Goal: Task Accomplishment & Management: Use online tool/utility

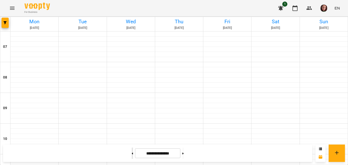
click at [132, 152] on button at bounding box center [132, 152] width 1 height 11
type input "**********"
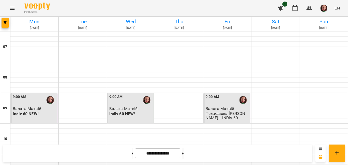
scroll to position [357, 0]
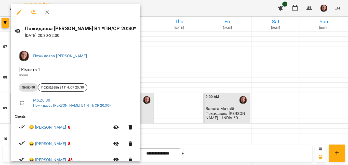
click at [20, 12] on icon "button" at bounding box center [19, 12] width 6 height 6
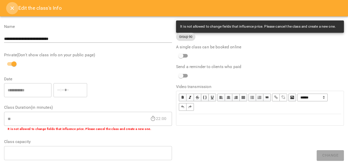
click at [7, 8] on button "Close" at bounding box center [12, 8] width 12 height 12
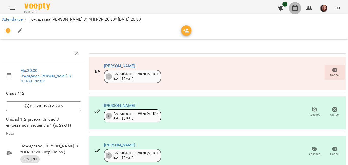
click at [297, 8] on icon "button" at bounding box center [295, 8] width 6 height 6
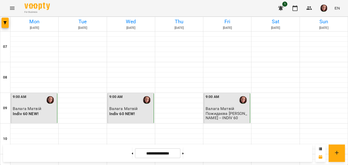
scroll to position [380, 0]
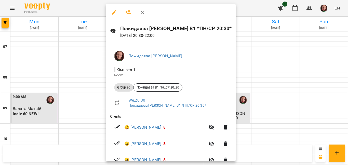
click at [115, 11] on icon "button" at bounding box center [114, 12] width 5 height 5
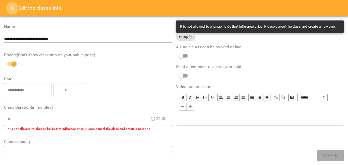
click at [13, 8] on icon "Close" at bounding box center [12, 8] width 6 height 6
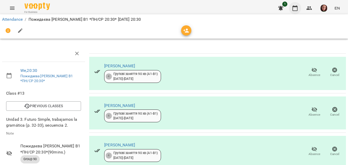
click at [296, 8] on icon "button" at bounding box center [295, 8] width 6 height 6
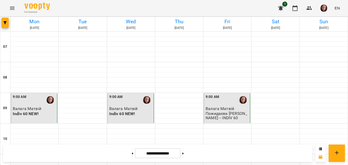
scroll to position [102, 0]
click at [184, 152] on icon at bounding box center [183, 153] width 1 height 2
type input "**********"
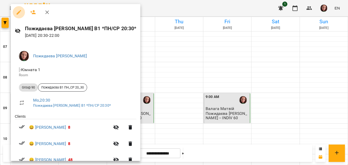
click at [17, 13] on icon "button" at bounding box center [19, 12] width 5 height 5
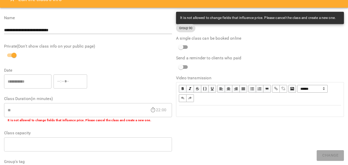
scroll to position [6, 0]
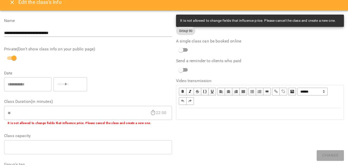
click at [11, 3] on icon "Close" at bounding box center [12, 2] width 6 height 6
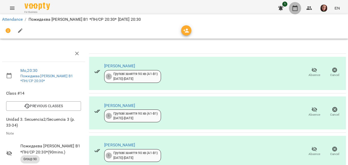
click at [294, 10] on icon "button" at bounding box center [295, 8] width 6 height 6
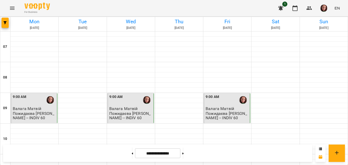
scroll to position [357, 0]
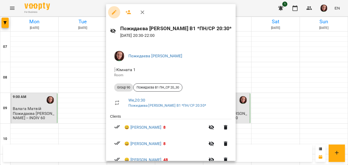
click at [112, 11] on icon "button" at bounding box center [114, 12] width 6 height 6
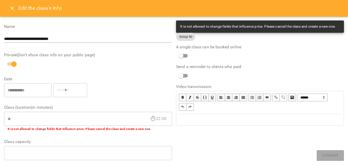
click at [11, 9] on icon "Close" at bounding box center [12, 8] width 6 height 6
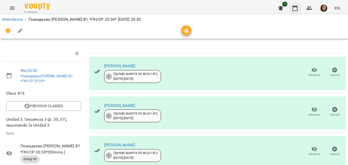
click at [293, 10] on icon "button" at bounding box center [295, 8] width 6 height 6
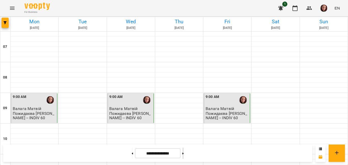
click at [184, 152] on button at bounding box center [183, 152] width 1 height 11
type input "**********"
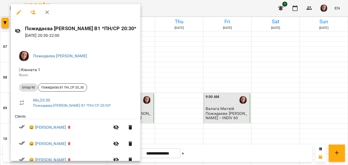
click at [17, 9] on icon "button" at bounding box center [19, 12] width 6 height 6
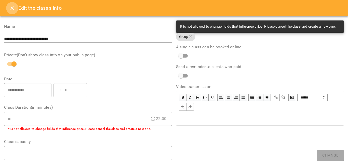
click at [9, 9] on button "Close" at bounding box center [12, 8] width 12 height 12
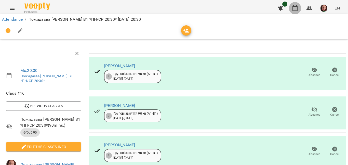
click at [295, 9] on icon "button" at bounding box center [295, 8] width 6 height 6
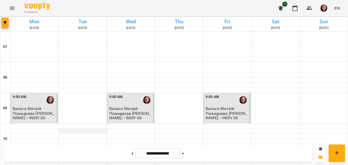
scroll to position [77, 0]
click at [132, 152] on icon at bounding box center [132, 153] width 1 height 2
type input "**********"
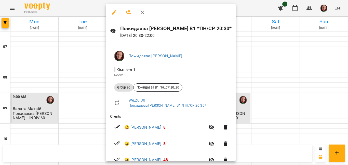
click at [114, 12] on icon "button" at bounding box center [114, 12] width 5 height 5
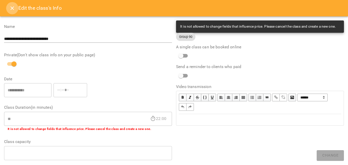
click at [9, 6] on button "Close" at bounding box center [12, 8] width 12 height 12
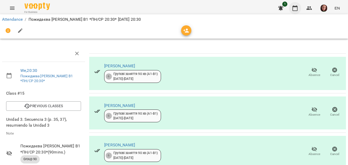
click at [296, 10] on icon "button" at bounding box center [295, 8] width 6 height 6
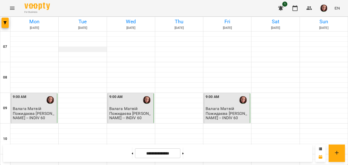
scroll to position [380, 0]
click at [184, 153] on button at bounding box center [183, 152] width 1 height 11
type input "**********"
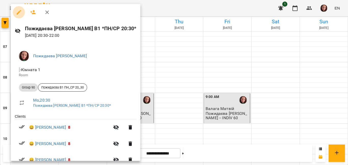
click at [19, 11] on icon "button" at bounding box center [19, 12] width 5 height 5
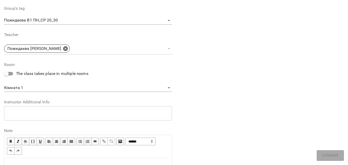
scroll to position [179, 0]
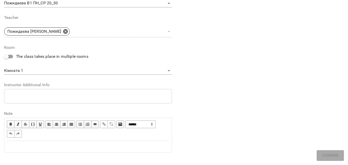
click at [80, 145] on div "Edit text" at bounding box center [88, 146] width 162 height 6
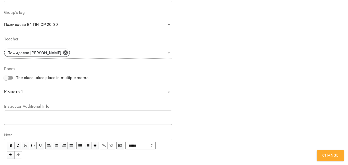
scroll to position [200, 0]
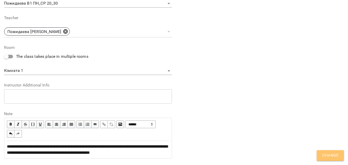
click at [324, 152] on span "Change" at bounding box center [331, 155] width 16 height 7
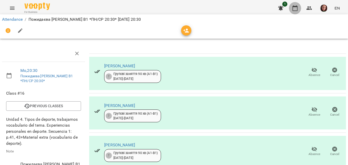
click at [297, 11] on icon "button" at bounding box center [295, 8] width 5 height 6
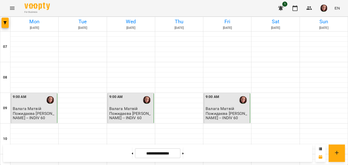
scroll to position [380, 0]
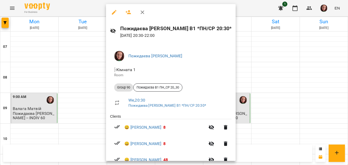
click at [113, 14] on icon "button" at bounding box center [114, 12] width 5 height 5
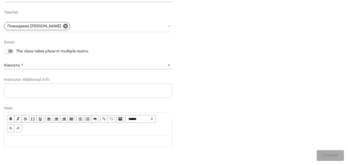
scroll to position [184, 0]
click at [90, 139] on div "Edit text" at bounding box center [88, 140] width 162 height 6
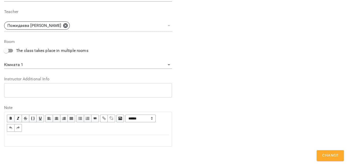
scroll to position [206, 0]
click at [90, 139] on div "*********" at bounding box center [88, 140] width 162 height 6
click at [319, 155] on button "Change" at bounding box center [330, 155] width 27 height 11
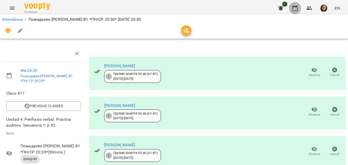
click at [295, 10] on icon "button" at bounding box center [295, 8] width 6 height 6
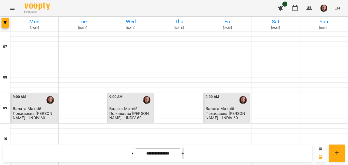
click at [184, 153] on icon at bounding box center [183, 153] width 1 height 2
type input "**********"
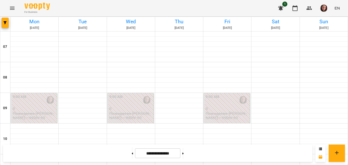
scroll to position [380, 0]
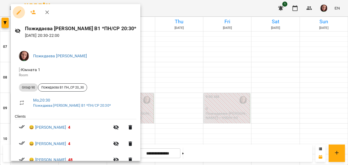
click at [19, 12] on icon "button" at bounding box center [19, 12] width 5 height 5
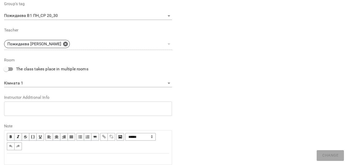
scroll to position [184, 0]
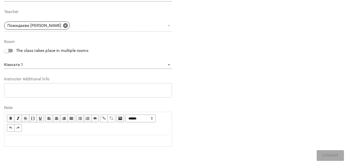
click at [64, 140] on div "Edit text" at bounding box center [88, 140] width 162 height 6
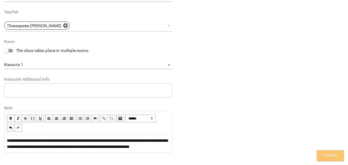
click at [325, 153] on span "Change" at bounding box center [331, 155] width 16 height 7
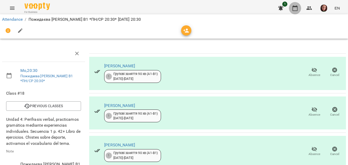
click at [294, 10] on icon "button" at bounding box center [295, 8] width 6 height 6
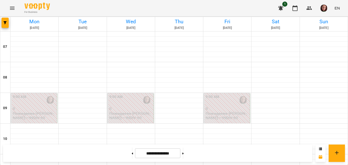
scroll to position [380, 0]
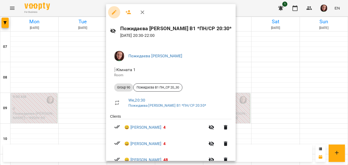
click at [114, 14] on icon "button" at bounding box center [114, 12] width 5 height 5
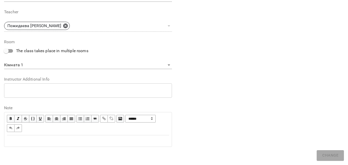
scroll to position [184, 0]
click at [107, 141] on div "Edit text" at bounding box center [88, 140] width 162 height 6
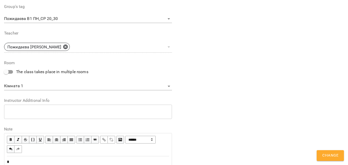
scroll to position [206, 0]
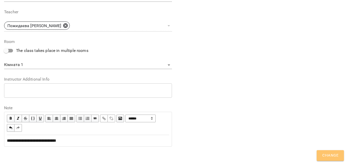
click at [323, 153] on span "Change" at bounding box center [331, 155] width 16 height 7
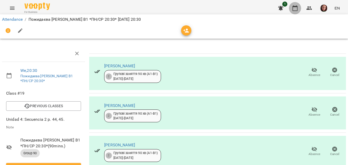
click at [296, 9] on icon "button" at bounding box center [295, 8] width 6 height 6
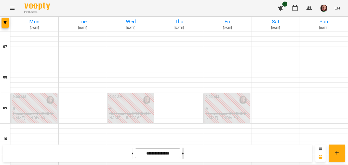
click at [184, 153] on icon at bounding box center [183, 153] width 1 height 2
type input "**********"
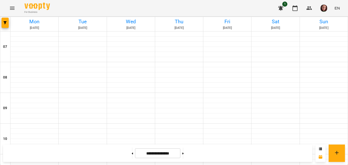
scroll to position [380, 0]
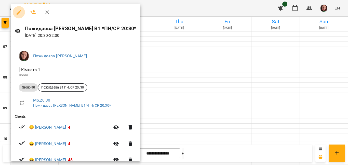
click at [19, 13] on icon "button" at bounding box center [19, 12] width 6 height 6
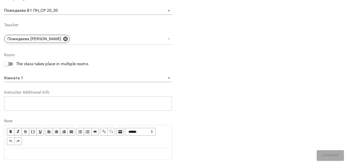
scroll to position [179, 0]
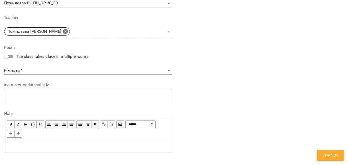
click at [71, 144] on div "Edit text" at bounding box center [88, 146] width 162 height 6
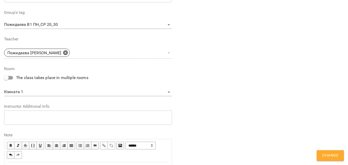
scroll to position [200, 0]
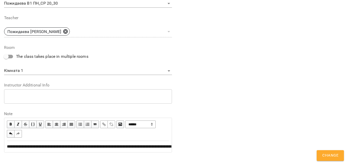
click at [326, 154] on span "Change" at bounding box center [331, 155] width 16 height 7
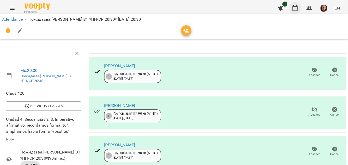
click at [295, 10] on icon "button" at bounding box center [295, 8] width 5 height 6
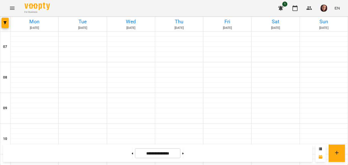
scroll to position [380, 0]
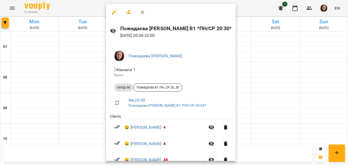
click at [114, 13] on icon "button" at bounding box center [114, 12] width 5 height 5
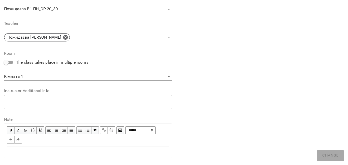
scroll to position [184, 0]
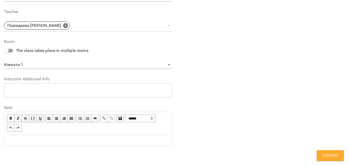
click at [98, 140] on div "Edit text" at bounding box center [88, 140] width 162 height 6
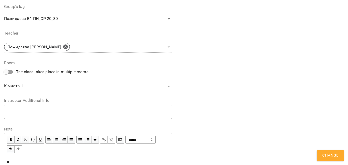
scroll to position [206, 0]
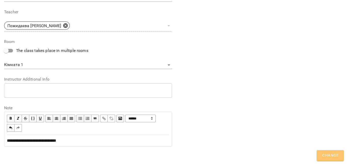
click at [325, 155] on span "Change" at bounding box center [331, 155] width 16 height 7
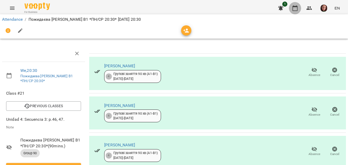
click at [296, 10] on icon "button" at bounding box center [295, 8] width 6 height 6
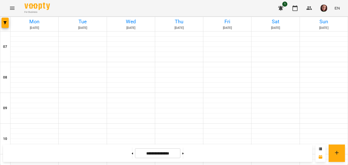
scroll to position [380, 0]
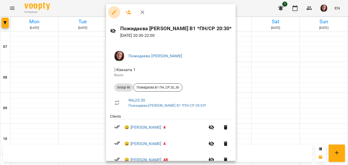
click at [113, 13] on icon "button" at bounding box center [114, 12] width 5 height 5
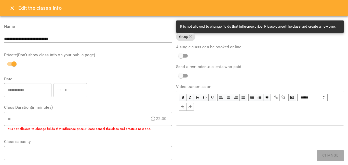
click at [11, 7] on icon "Close" at bounding box center [12, 8] width 4 height 4
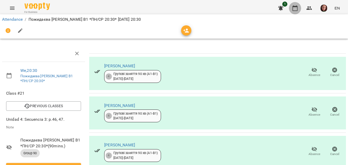
click at [297, 8] on icon "button" at bounding box center [295, 8] width 6 height 6
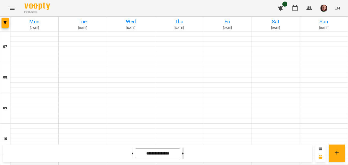
click at [184, 154] on button at bounding box center [183, 152] width 1 height 11
type input "**********"
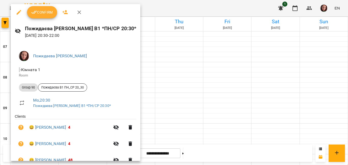
click at [17, 13] on icon "button" at bounding box center [19, 12] width 5 height 5
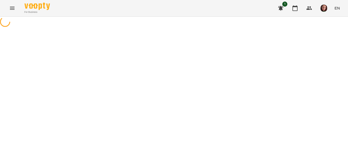
select select "********"
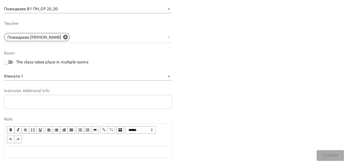
scroll to position [179, 0]
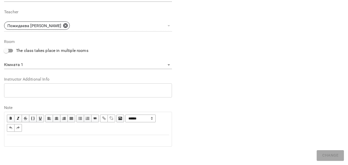
drag, startPoint x: 85, startPoint y: 140, endPoint x: 86, endPoint y: 136, distance: 3.3
click at [85, 139] on div "Edit text" at bounding box center [88, 140] width 162 height 6
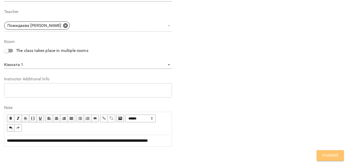
click at [328, 152] on span "Change" at bounding box center [331, 155] width 16 height 7
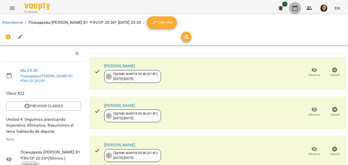
click at [295, 10] on icon "button" at bounding box center [295, 8] width 6 height 6
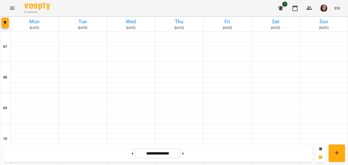
scroll to position [380, 0]
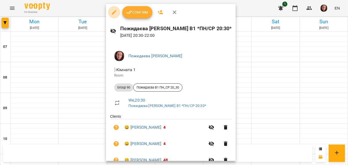
click at [114, 14] on icon "button" at bounding box center [114, 12] width 6 height 6
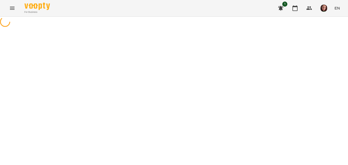
select select "********"
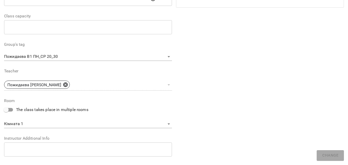
scroll to position [179, 0]
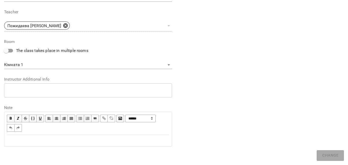
click at [92, 140] on div "Edit text" at bounding box center [88, 140] width 162 height 6
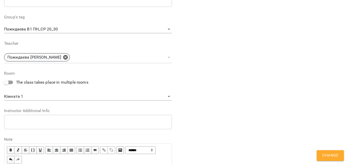
scroll to position [204, 0]
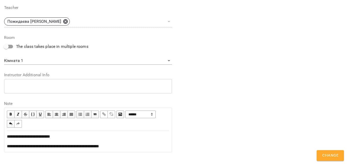
click at [322, 153] on button "Change" at bounding box center [330, 155] width 27 height 11
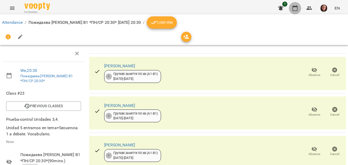
click at [297, 9] on icon "button" at bounding box center [295, 8] width 6 height 6
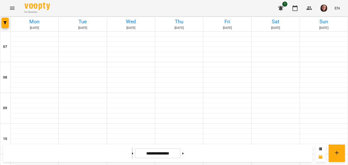
click at [132, 153] on button at bounding box center [132, 152] width 1 height 11
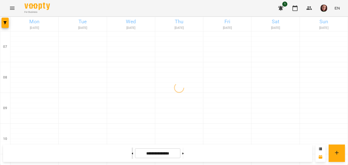
click at [132, 153] on button at bounding box center [132, 152] width 1 height 11
type input "**********"
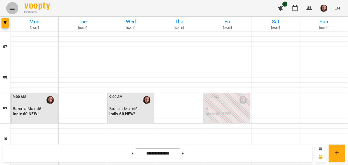
click at [11, 5] on icon "Menu" at bounding box center [12, 8] width 6 height 6
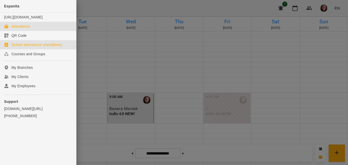
click at [29, 47] on div "School attendance sheet(Beta)" at bounding box center [36, 44] width 51 height 5
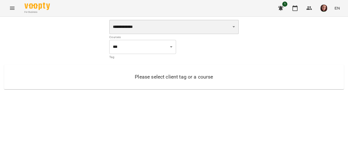
click at [239, 27] on select "**********" at bounding box center [174, 27] width 130 height 14
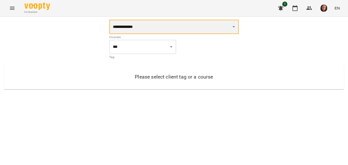
select select "**********"
click at [109, 20] on select "**********" at bounding box center [174, 27] width 130 height 14
select select "**********"
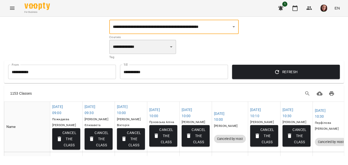
click at [173, 46] on select "**********" at bounding box center [142, 47] width 67 height 14
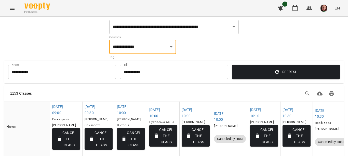
click at [194, 46] on div "**********" at bounding box center [174, 50] width 130 height 20
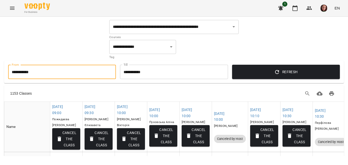
click at [51, 73] on input "**********" at bounding box center [62, 72] width 108 height 14
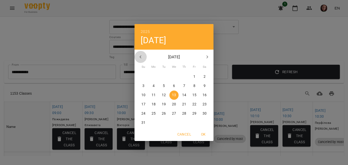
click at [140, 57] on icon "button" at bounding box center [141, 57] width 6 height 6
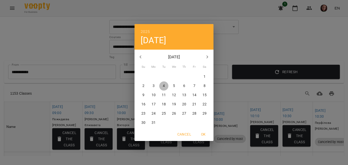
click at [162, 84] on span "4" at bounding box center [163, 85] width 9 height 5
type input "**********"
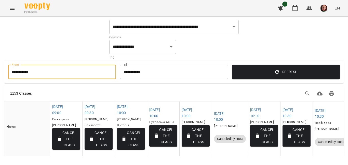
click at [161, 71] on input "**********" at bounding box center [174, 72] width 108 height 14
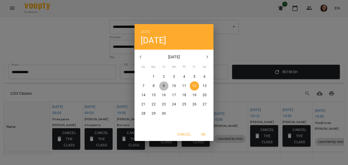
click at [165, 85] on span "9" at bounding box center [163, 85] width 9 height 5
click at [205, 132] on span "OK" at bounding box center [203, 134] width 12 height 6
type input "**********"
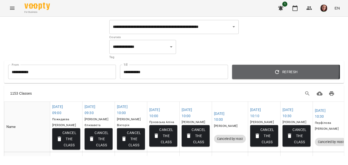
click at [236, 70] on span "Refresh" at bounding box center [286, 72] width 100 height 6
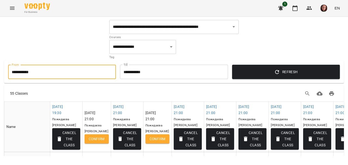
click at [51, 71] on input "**********" at bounding box center [62, 72] width 108 height 14
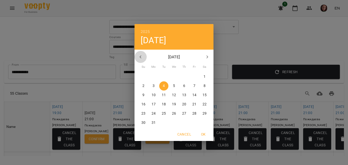
click at [140, 57] on icon "button" at bounding box center [141, 57] width 6 height 6
click at [163, 95] on p "11" at bounding box center [164, 94] width 4 height 5
type input "**********"
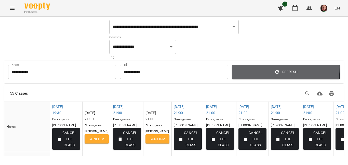
click at [241, 67] on button "Refresh" at bounding box center [286, 72] width 108 height 14
